Goal: Task Accomplishment & Management: Manage account settings

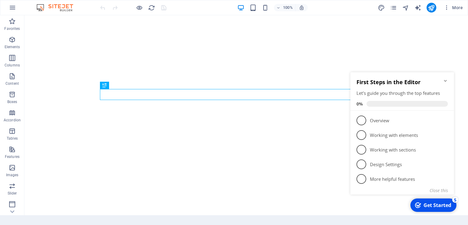
click at [445, 81] on icon "Minimize checklist" at bounding box center [445, 81] width 3 height 2
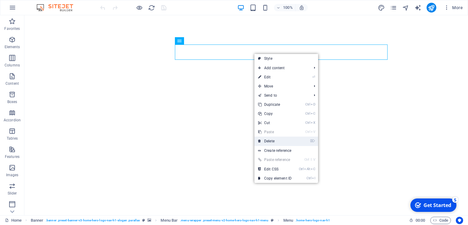
click at [283, 139] on link "⌦ Delete" at bounding box center [275, 141] width 41 height 9
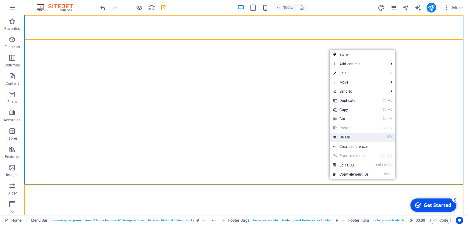
click at [350, 137] on link "⌦ Delete" at bounding box center [351, 137] width 43 height 9
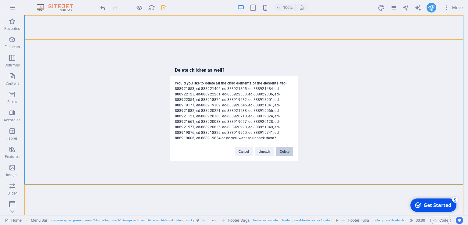
click at [287, 151] on button "Delete" at bounding box center [284, 151] width 17 height 9
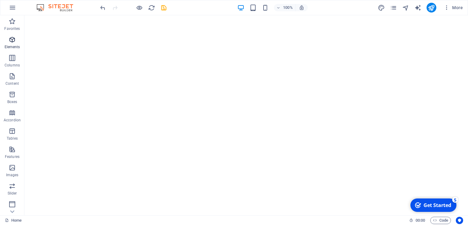
click at [10, 41] on icon "button" at bounding box center [12, 39] width 7 height 7
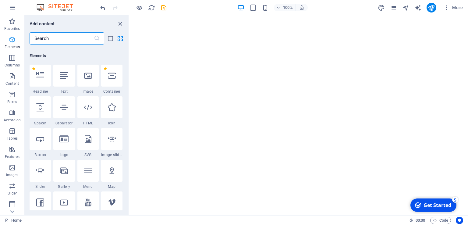
scroll to position [65, 0]
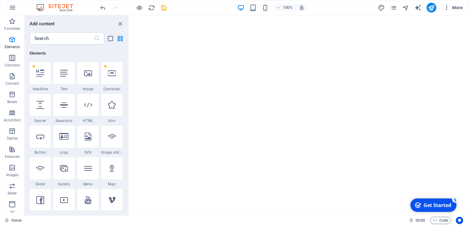
click at [458, 9] on span "More" at bounding box center [453, 8] width 19 height 6
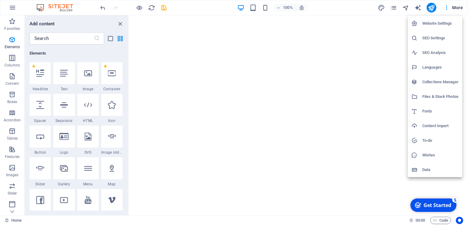
click at [66, 139] on div at bounding box center [234, 112] width 468 height 225
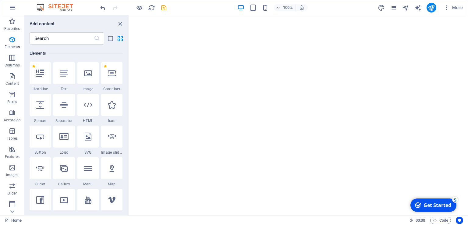
click at [66, 139] on icon at bounding box center [63, 137] width 9 height 8
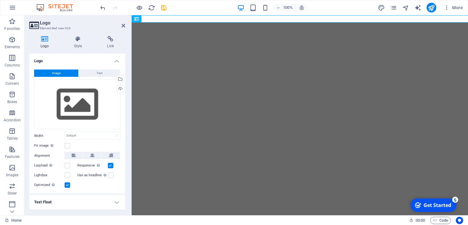
click at [66, 163] on label at bounding box center [67, 165] width 5 height 5
click at [0, 0] on input "Lazyload Loading images after the page loads improves page speed." at bounding box center [0, 0] width 0 height 0
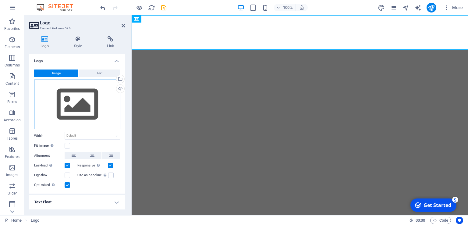
click at [71, 106] on div "Drag files here, click to choose files or select files from Files or our free s…" at bounding box center [77, 105] width 86 height 50
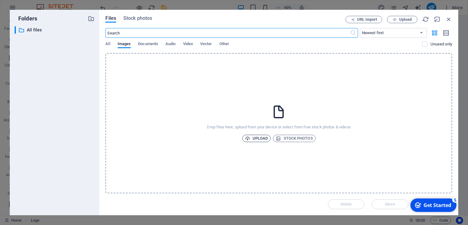
click at [259, 137] on span "Upload" at bounding box center [256, 138] width 23 height 7
